Goal: Check status: Check status

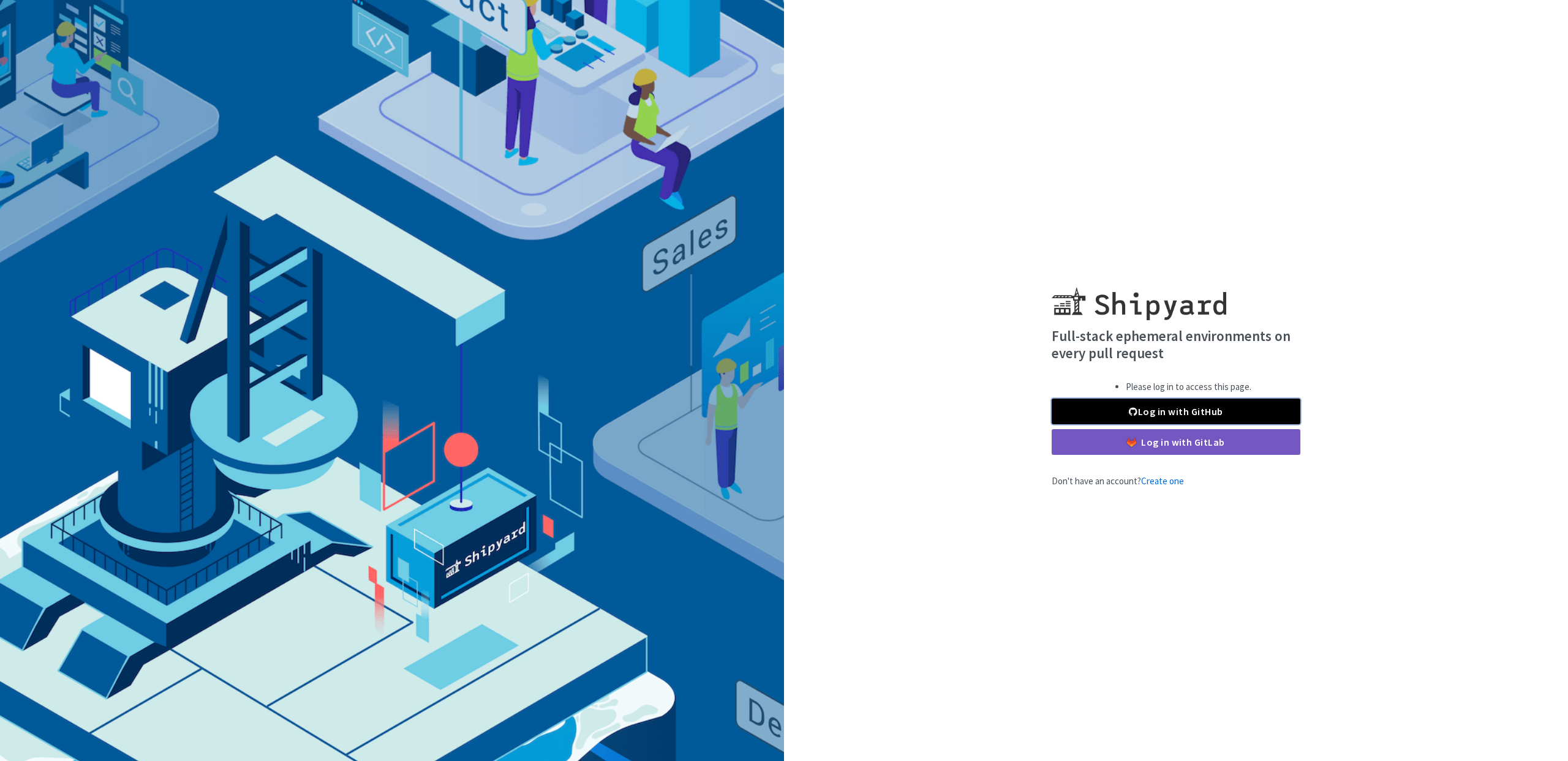
click at [1219, 411] on link "Log in with GitHub" at bounding box center [1176, 411] width 249 height 25
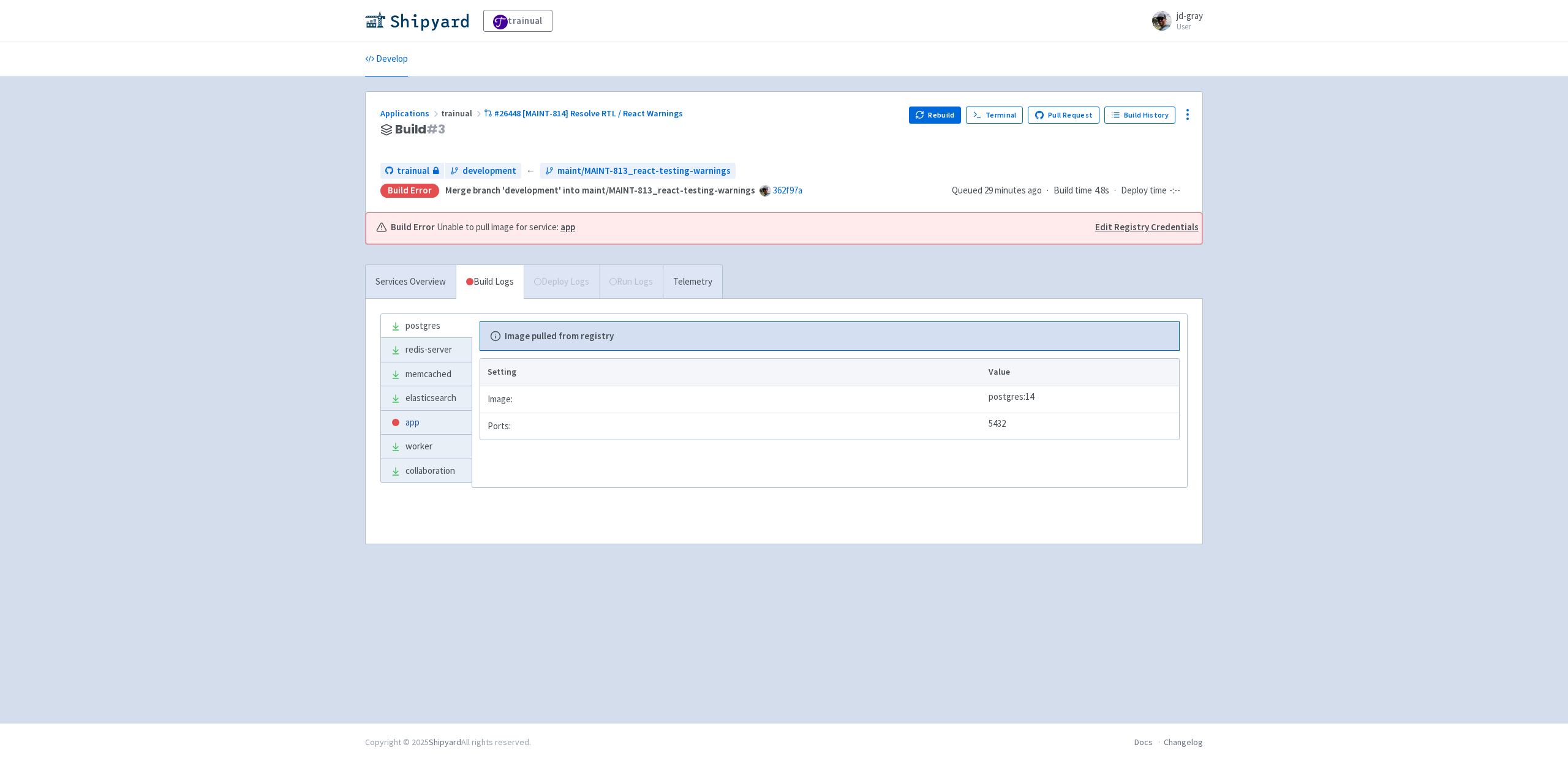
click at [420, 428] on link "app" at bounding box center [426, 423] width 91 height 24
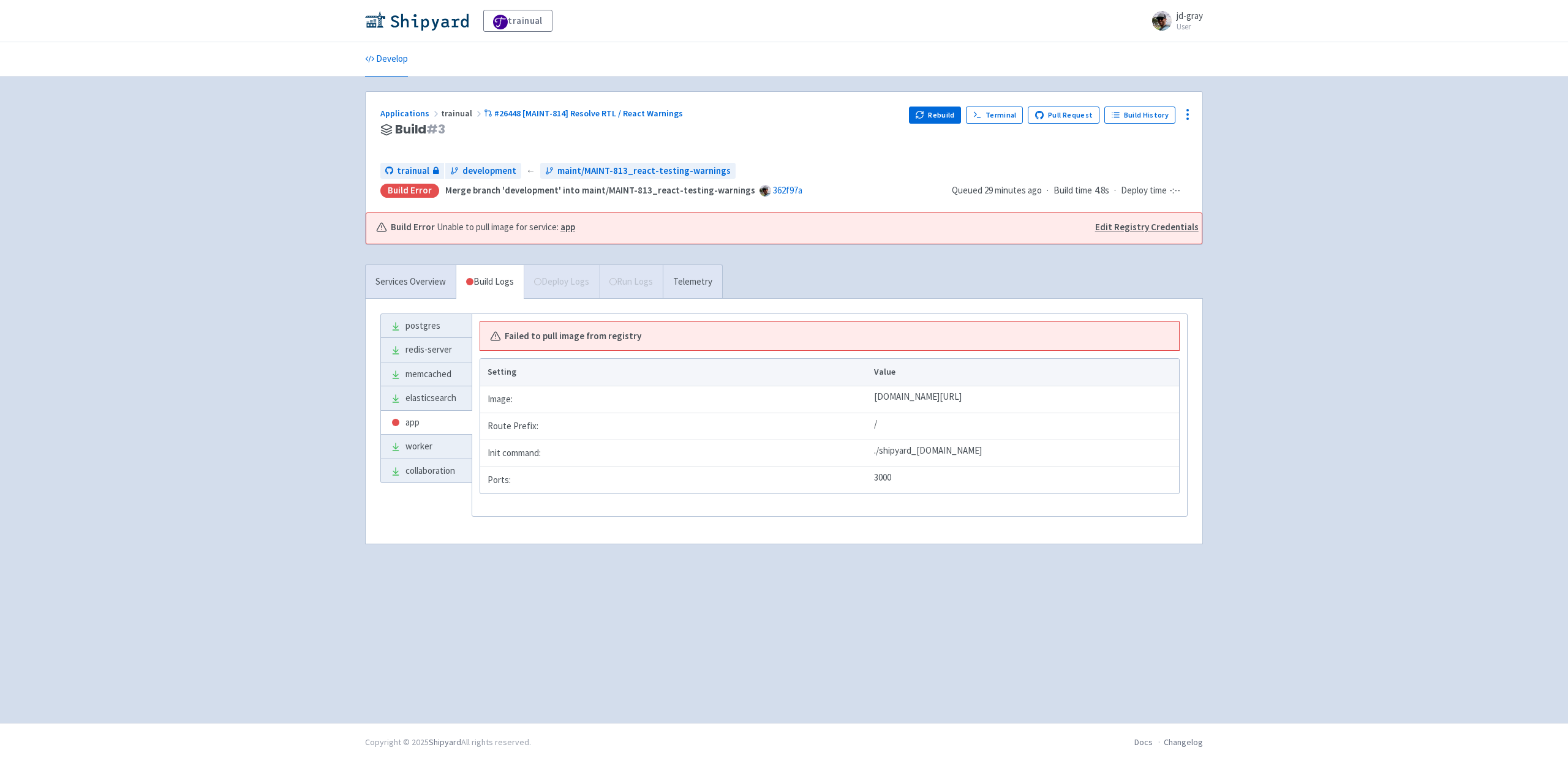
click at [567, 228] on strong "app" at bounding box center [567, 227] width 15 height 12
click at [704, 285] on link "Telemetry" at bounding box center [692, 282] width 59 height 34
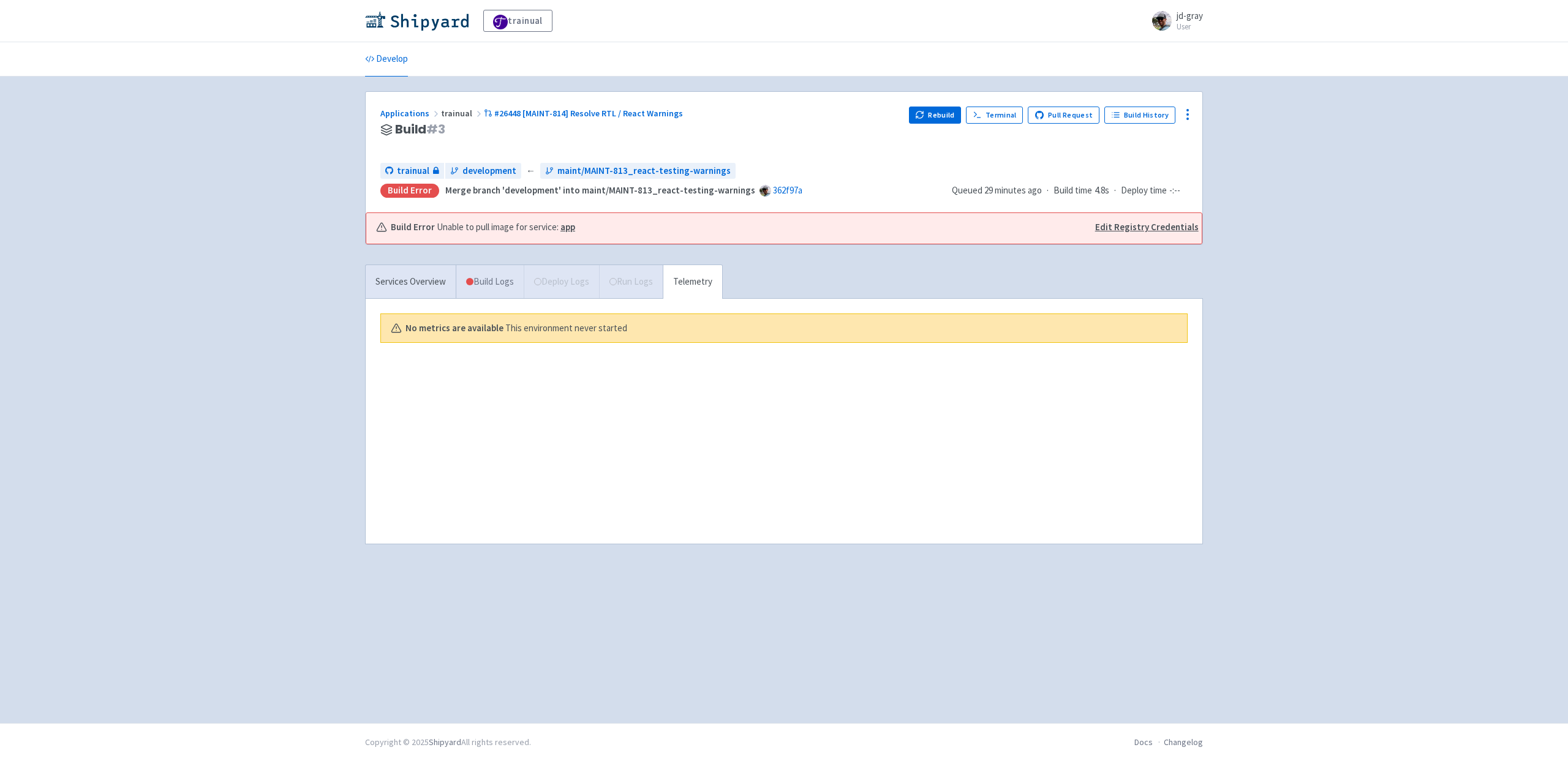
click at [482, 290] on link "Build Logs" at bounding box center [490, 282] width 67 height 34
